Goal: Transaction & Acquisition: Book appointment/travel/reservation

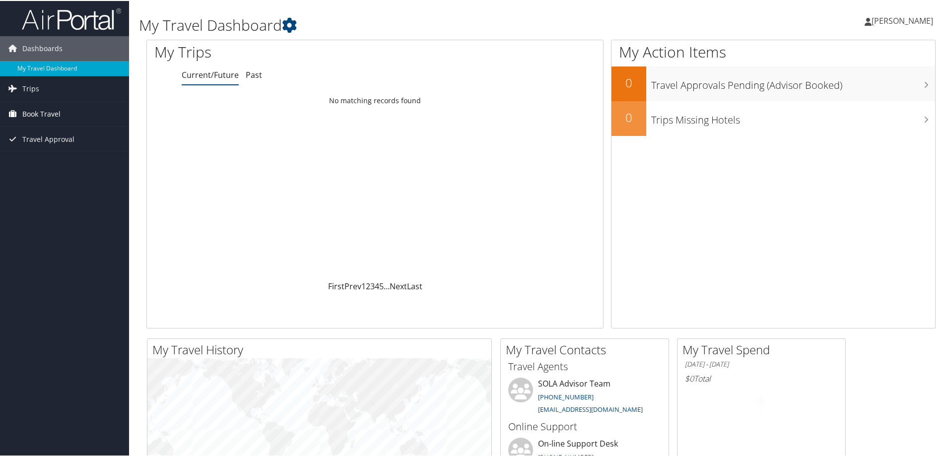
click at [30, 111] on span "Book Travel" at bounding box center [41, 113] width 38 height 25
click at [37, 144] on link "Book/Manage Online Trips" at bounding box center [64, 147] width 129 height 15
